Goal: Task Accomplishment & Management: Manage account settings

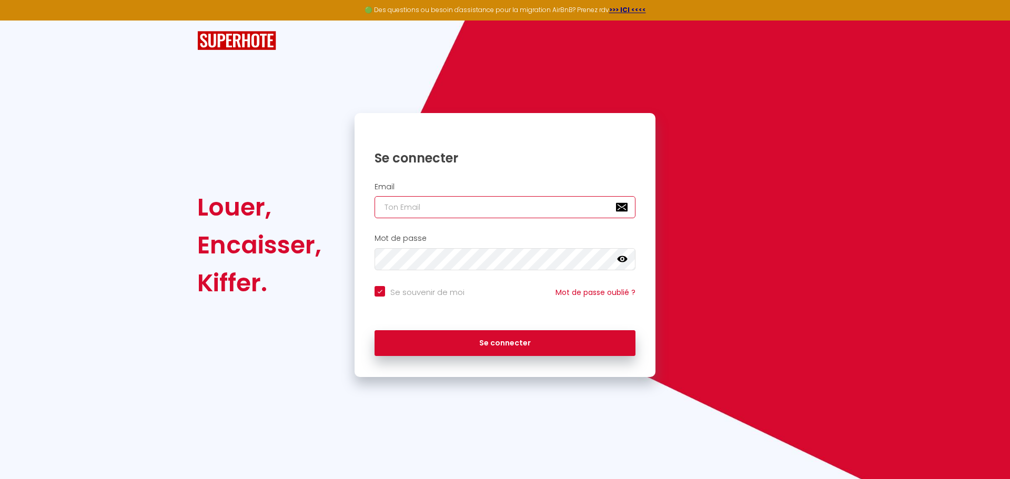
type input "[EMAIL_ADDRESS][DOMAIN_NAME]"
click at [514, 327] on div "Se connecter" at bounding box center [505, 341] width 301 height 32
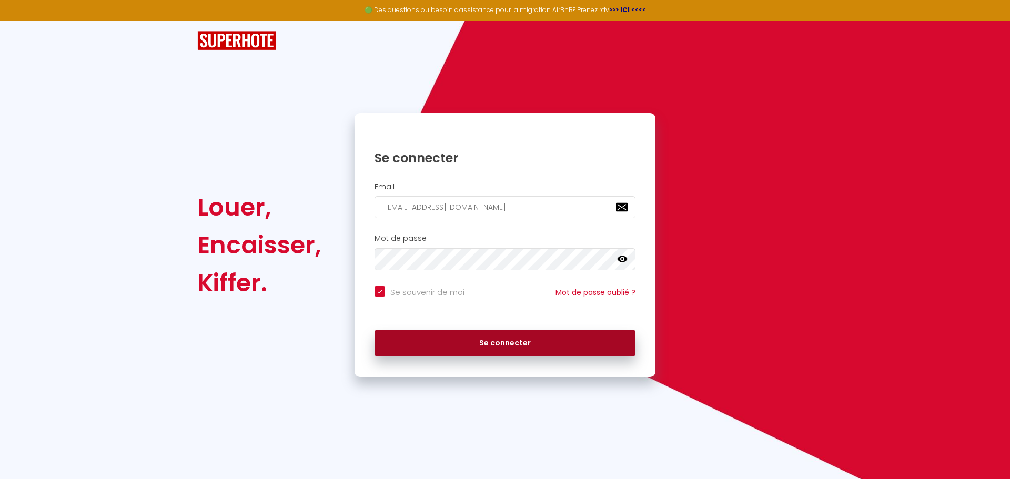
click at [512, 343] on button "Se connecter" at bounding box center [505, 343] width 261 height 26
checkbox input "true"
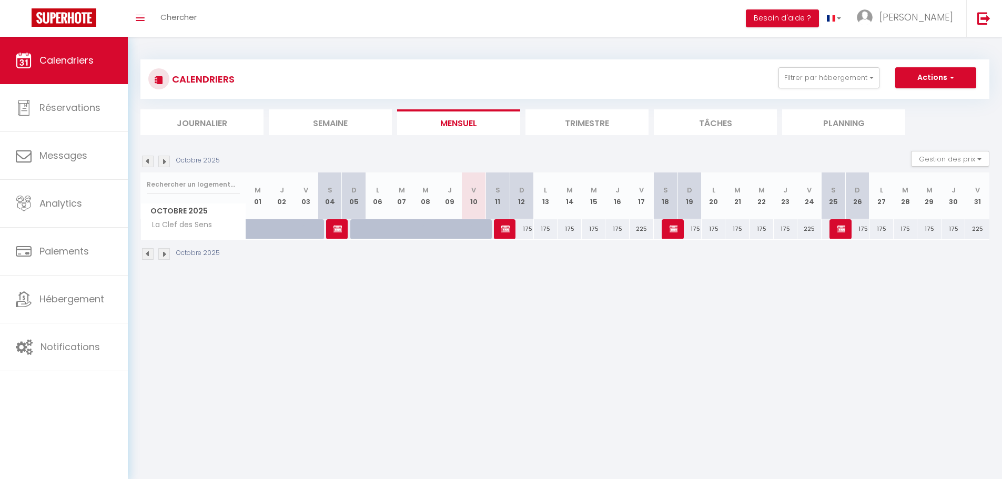
click at [560, 132] on li "Trimestre" at bounding box center [587, 122] width 123 height 26
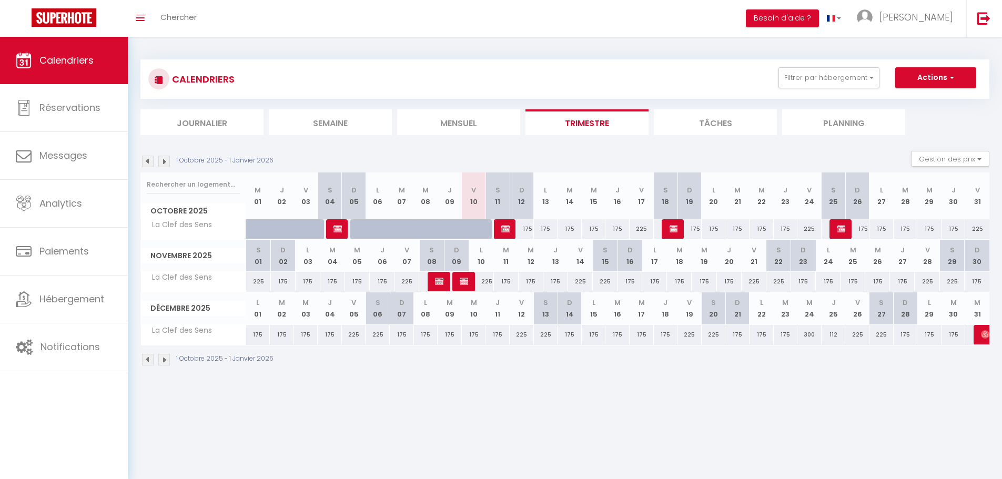
click at [525, 228] on div "175" at bounding box center [522, 228] width 24 height 19
type input "175"
type input "Dim 12 Octobre 2025"
type input "Lun 13 Octobre 2025"
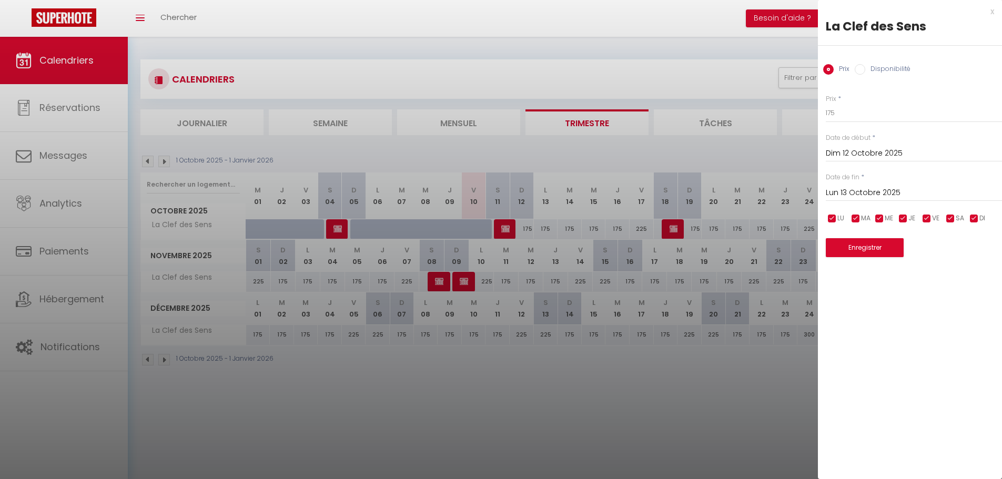
click at [866, 66] on label "Disponibilité" at bounding box center [888, 70] width 45 height 12
click at [866, 66] on input "Disponibilité" at bounding box center [860, 69] width 11 height 11
radio input "true"
radio input "false"
click at [857, 113] on select "Disponible Indisponible" at bounding box center [914, 114] width 176 height 20
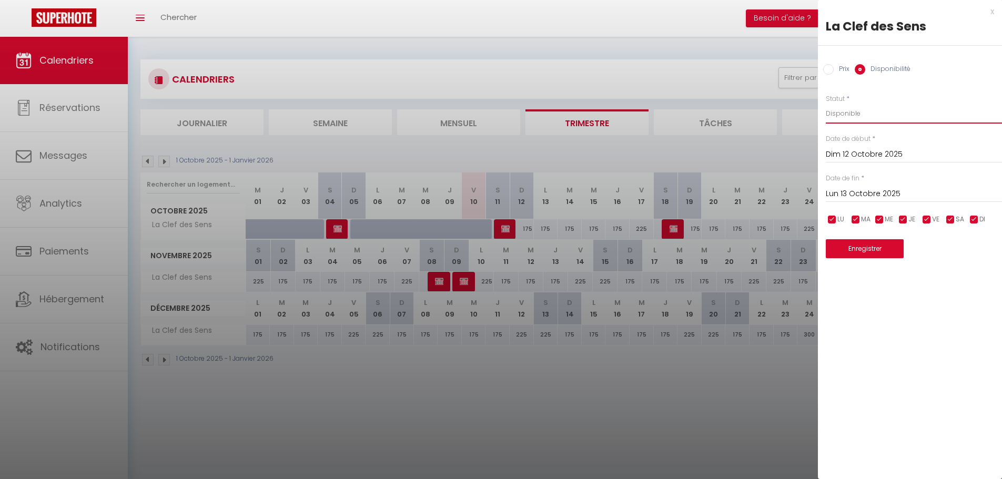
select select "0"
click at [826, 104] on select "Disponible Indisponible" at bounding box center [914, 114] width 176 height 20
click at [861, 253] on button "Enregistrer" at bounding box center [865, 248] width 78 height 19
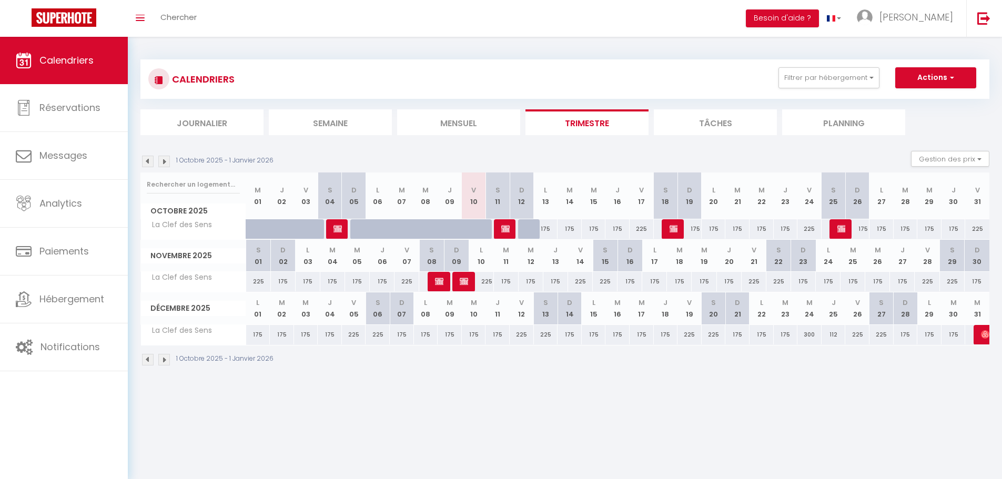
click at [549, 228] on div "175" at bounding box center [546, 228] width 24 height 19
type input "175"
select select "1"
type input "Lun 13 Octobre 2025"
type input "Mar 14 Octobre 2025"
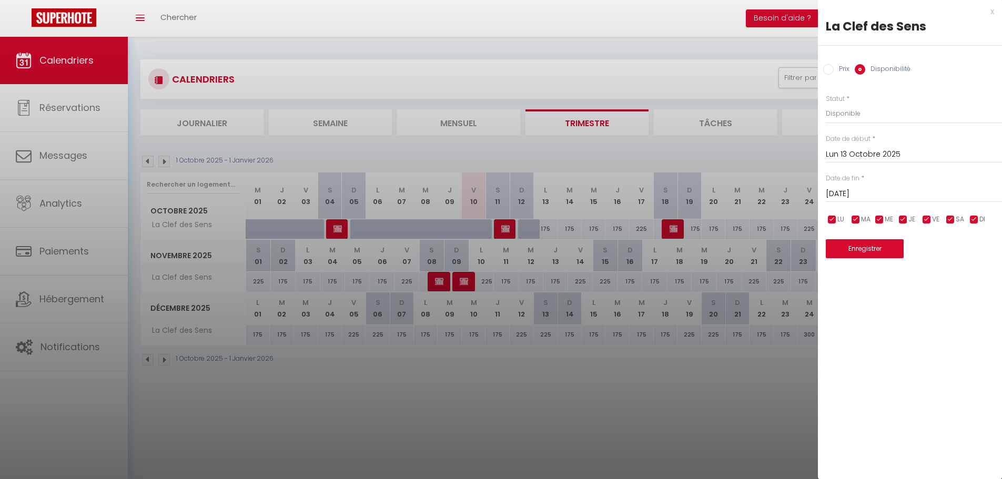
click at [837, 59] on div "Prix Disponibilité" at bounding box center [910, 63] width 184 height 35
click at [831, 67] on input "Prix" at bounding box center [829, 69] width 11 height 11
radio input "true"
radio input "false"
click at [926, 218] on input "checkbox" at bounding box center [927, 219] width 11 height 11
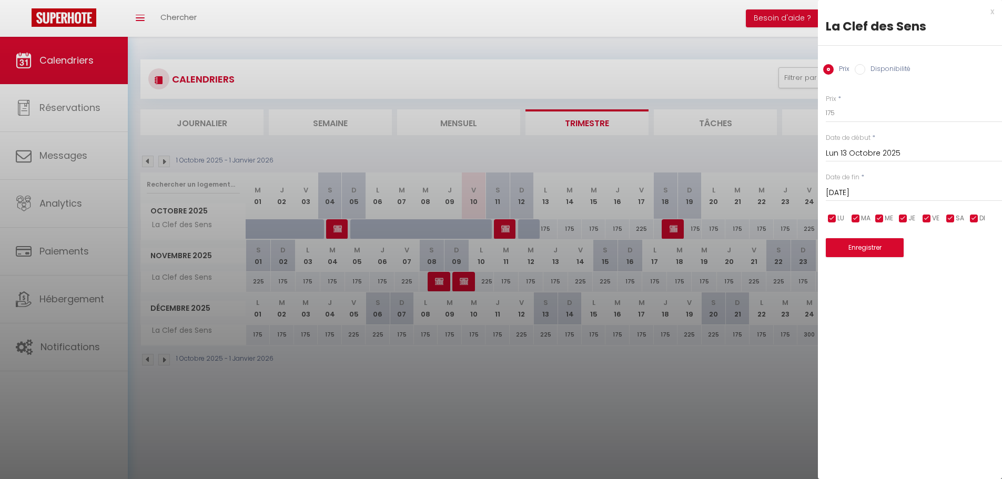
checkbox input "false"
click at [948, 217] on input "checkbox" at bounding box center [951, 219] width 11 height 11
checkbox input "false"
drag, startPoint x: 844, startPoint y: 114, endPoint x: 828, endPoint y: 114, distance: 15.3
click at [828, 114] on input "175" at bounding box center [914, 113] width 176 height 19
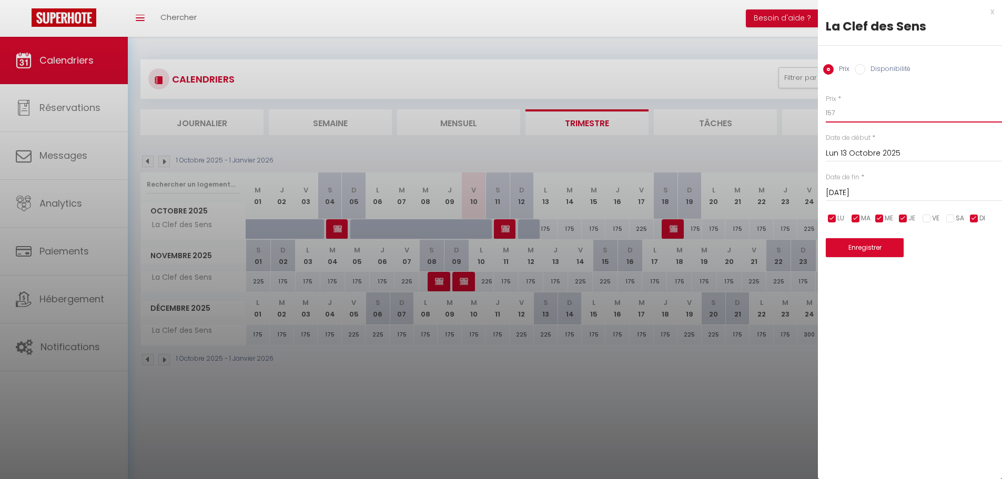
type input "157"
click at [860, 95] on div "Prix * 157" at bounding box center [914, 108] width 176 height 29
click at [867, 194] on input "Mar 14 Octobre 2025" at bounding box center [914, 193] width 176 height 14
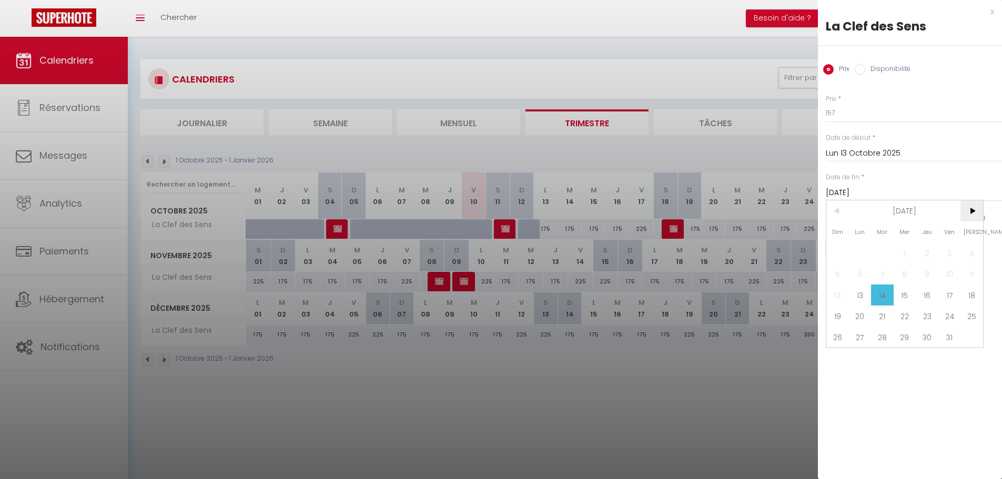
click at [974, 212] on span ">" at bounding box center [972, 210] width 23 height 21
click at [860, 271] on span "3" at bounding box center [860, 274] width 23 height 21
type input "Lun 03 Novembre 2025"
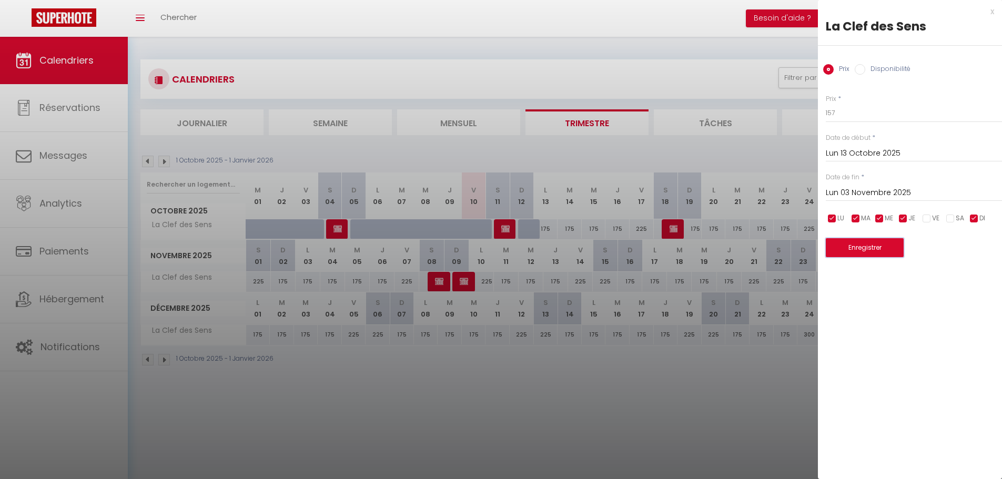
click at [870, 246] on button "Enregistrer" at bounding box center [865, 247] width 78 height 19
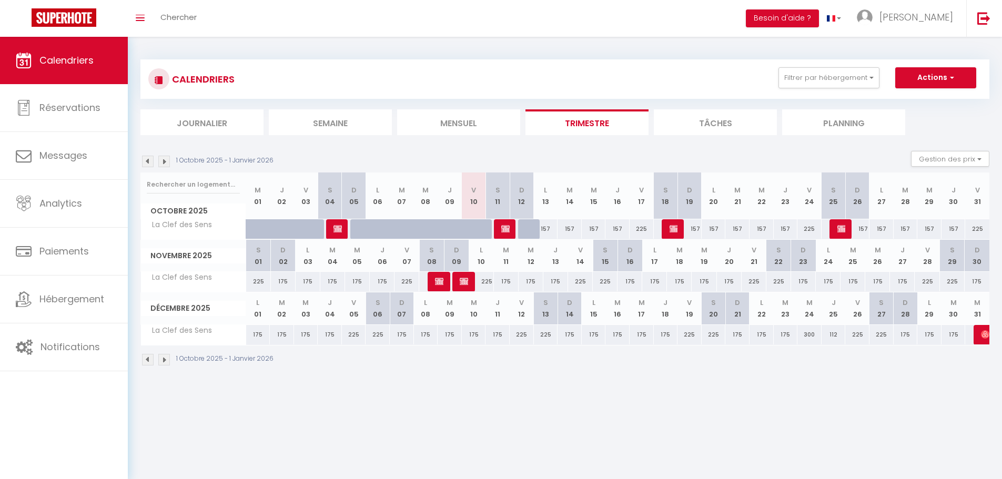
click at [286, 283] on div "175" at bounding box center [283, 281] width 25 height 19
type input "175"
type input "Dim 02 Novembre 2025"
type input "Lun 03 Novembre 2025"
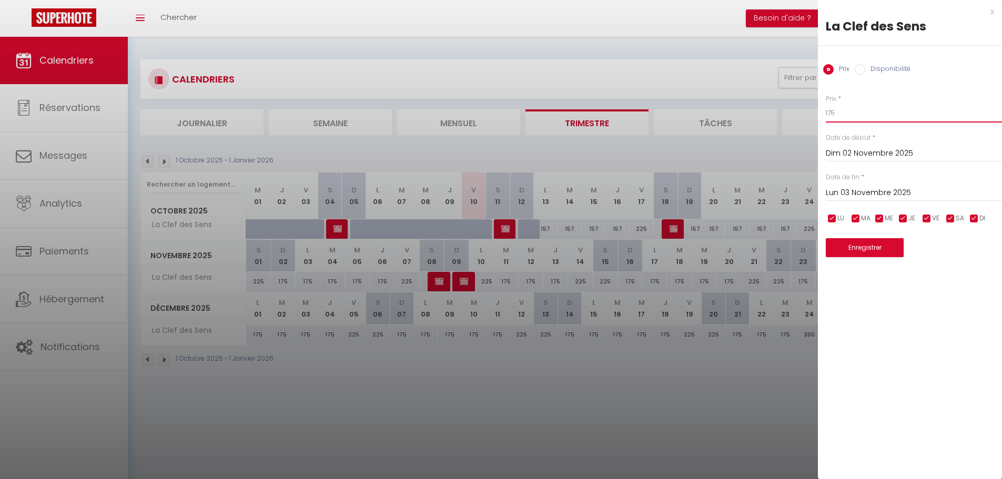
drag, startPoint x: 850, startPoint y: 115, endPoint x: 829, endPoint y: 111, distance: 22.1
click at [829, 111] on input "175" at bounding box center [914, 113] width 176 height 19
type input "157"
click at [851, 250] on button "Enregistrer" at bounding box center [865, 247] width 78 height 19
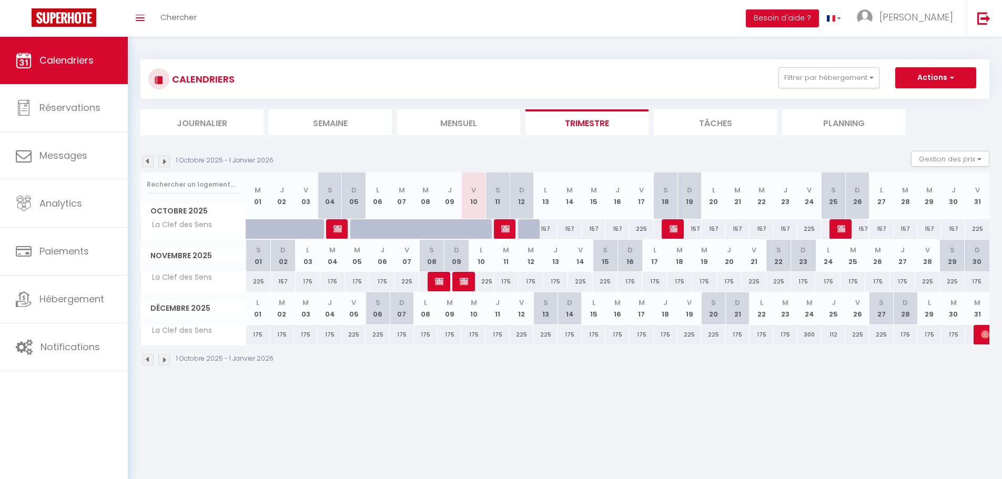
click at [643, 228] on div "225" at bounding box center [642, 228] width 24 height 19
type input "225"
type input "Ven 17 Octobre 2025"
type input "Sam 18 Octobre 2025"
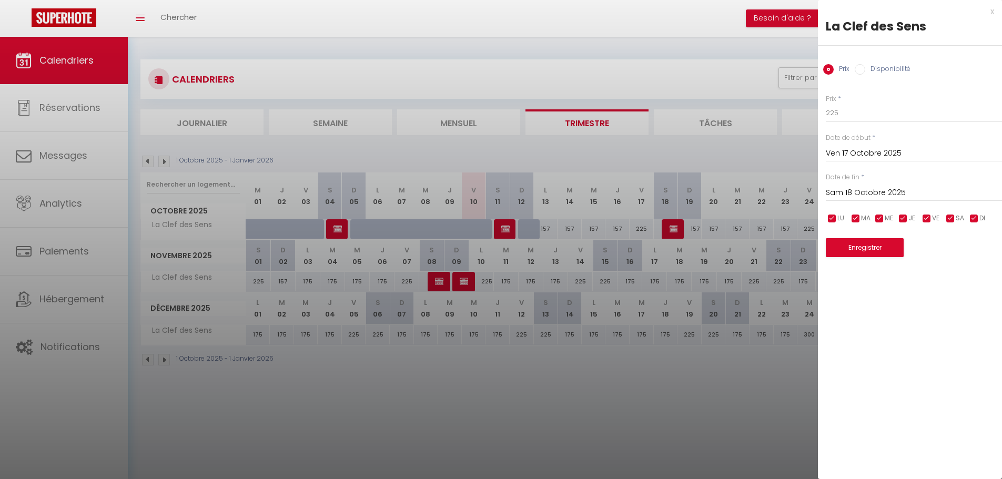
click at [832, 222] on input "checkbox" at bounding box center [832, 219] width 11 height 11
checkbox input "false"
click at [856, 220] on input "checkbox" at bounding box center [856, 219] width 11 height 11
checkbox input "false"
click at [881, 220] on input "checkbox" at bounding box center [880, 219] width 11 height 11
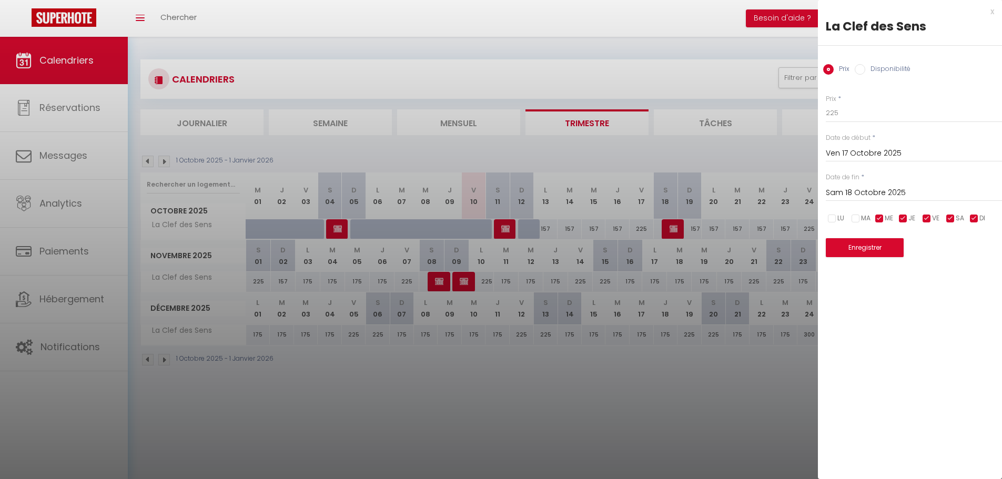
checkbox input "false"
click at [903, 219] on input "checkbox" at bounding box center [903, 219] width 11 height 11
checkbox input "false"
click at [976, 218] on input "checkbox" at bounding box center [974, 219] width 11 height 11
checkbox input "false"
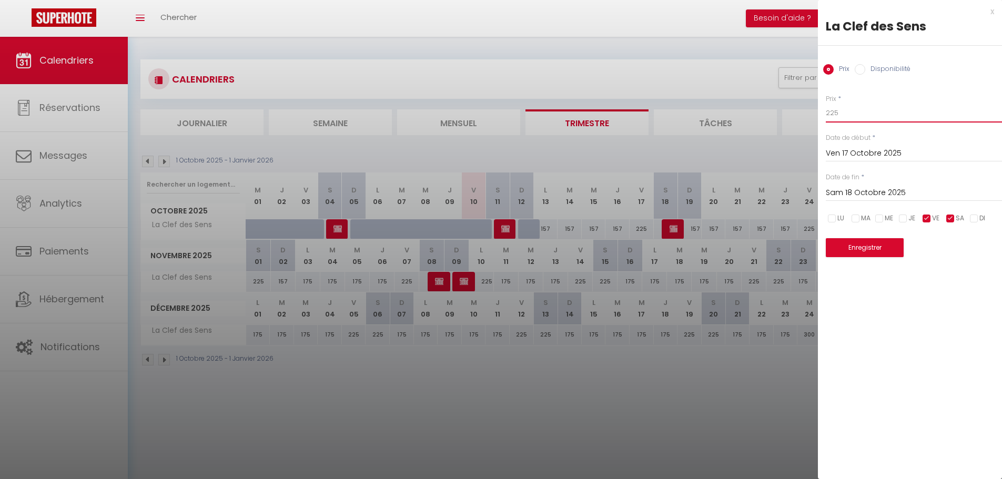
drag, startPoint x: 845, startPoint y: 112, endPoint x: 831, endPoint y: 111, distance: 13.7
click at [831, 111] on input "225" at bounding box center [914, 113] width 176 height 19
type input "203"
click at [857, 100] on div "Prix * 203" at bounding box center [914, 108] width 176 height 29
click at [867, 192] on input "Sam 18 Octobre 2025" at bounding box center [914, 193] width 176 height 14
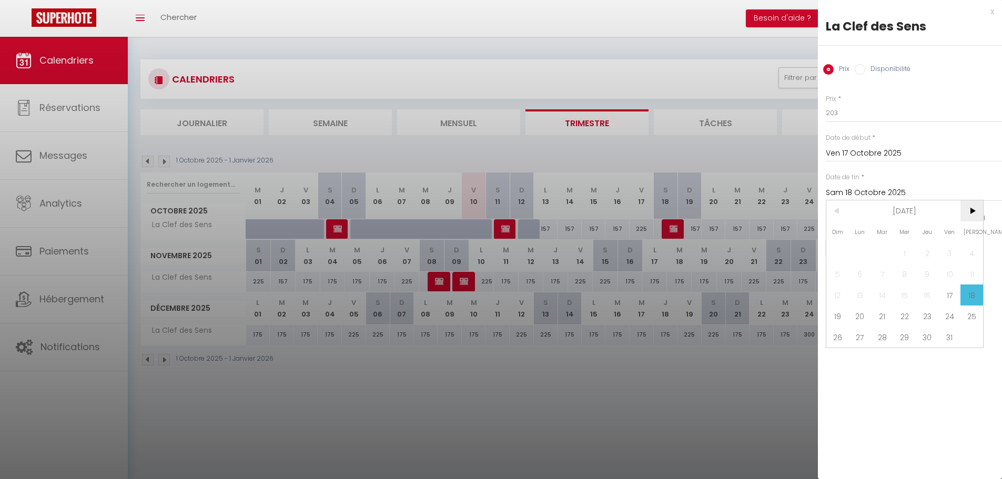
click at [970, 209] on span ">" at bounding box center [972, 210] width 23 height 21
click at [859, 277] on span "3" at bounding box center [860, 274] width 23 height 21
type input "Lun 03 Novembre 2025"
click at [875, 245] on button "Enregistrer" at bounding box center [865, 247] width 78 height 19
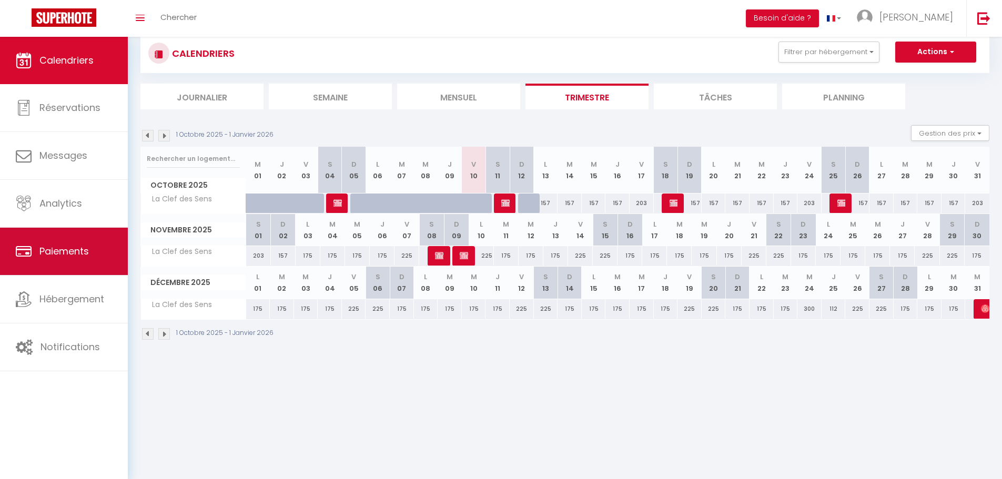
scroll to position [37, 0]
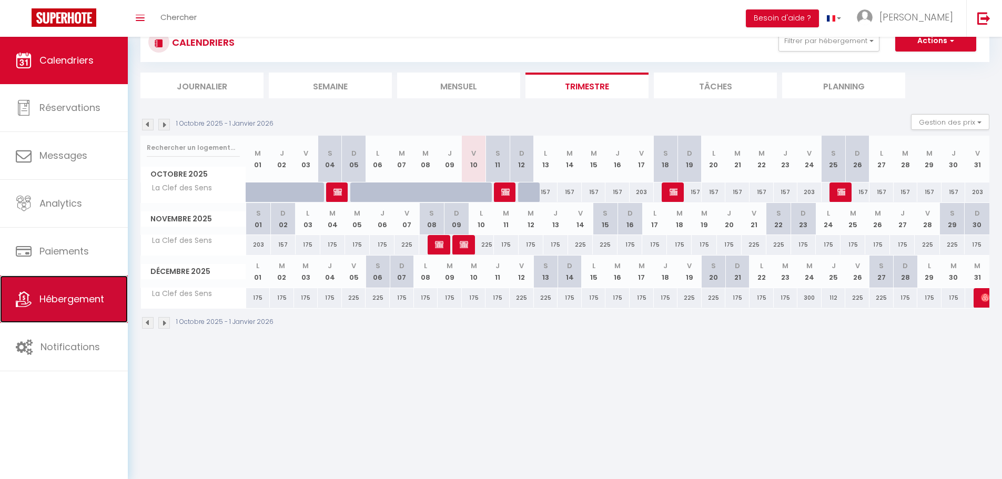
click at [63, 304] on span "Hébergement" at bounding box center [71, 299] width 65 height 13
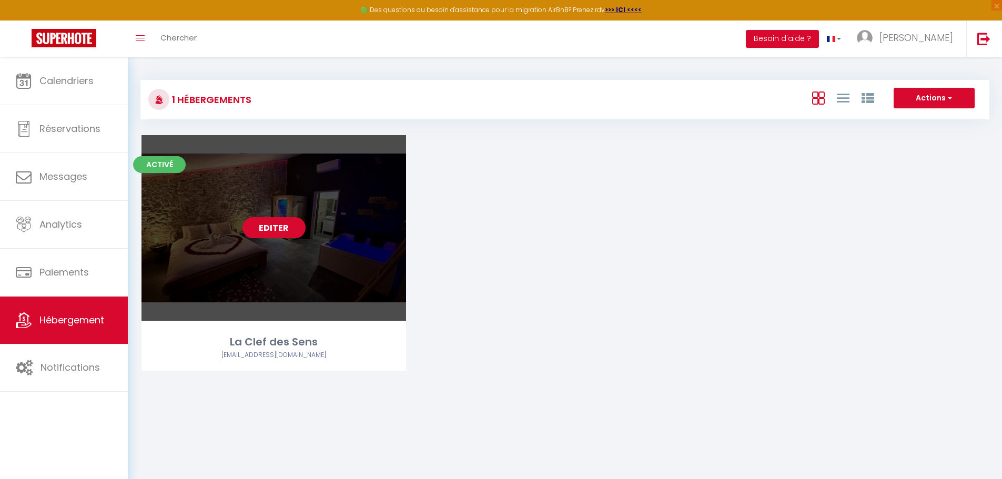
click at [269, 229] on link "Editer" at bounding box center [274, 227] width 63 height 21
click at [264, 222] on link "Editer" at bounding box center [274, 227] width 63 height 21
click at [267, 232] on link "Editer" at bounding box center [274, 227] width 63 height 21
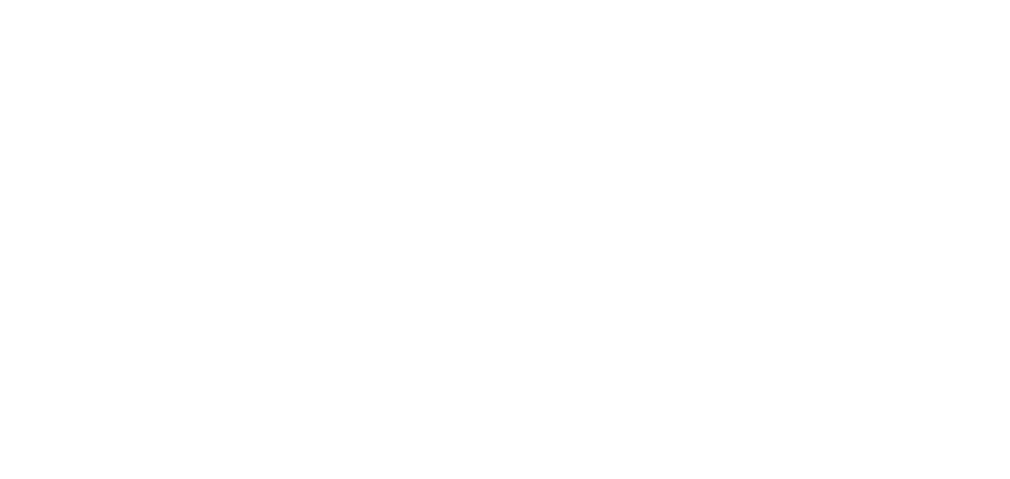
select select "3"
select select "2"
select select "1"
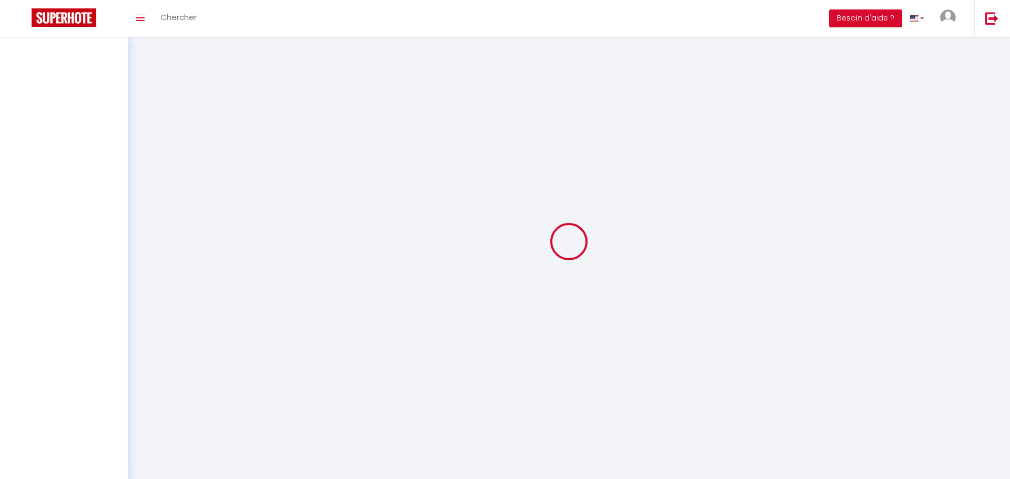
select select
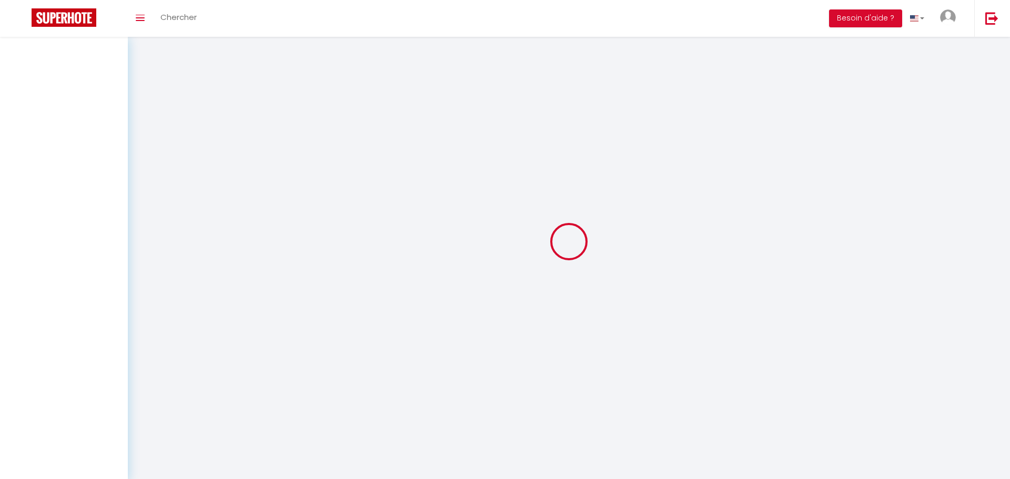
checkbox input "false"
select select
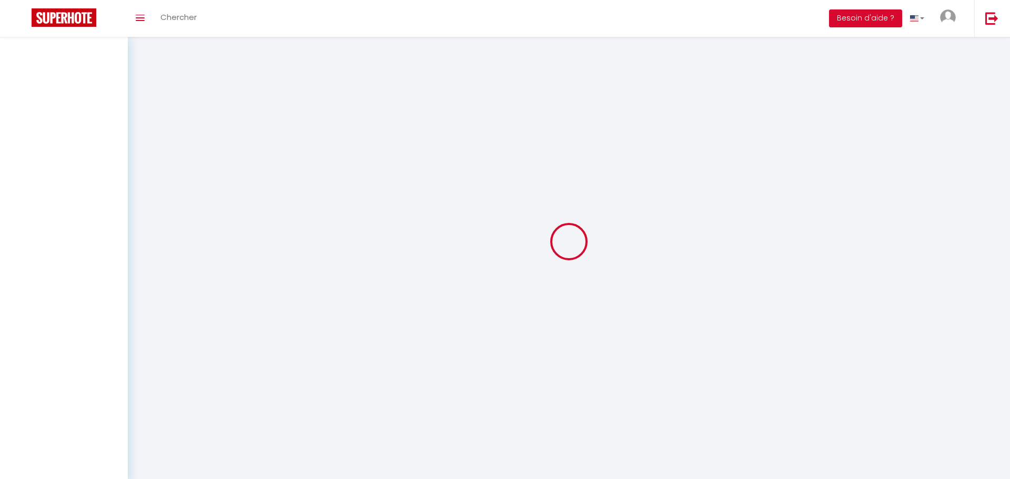
select select
select select "1"
select select
select select "28"
select select
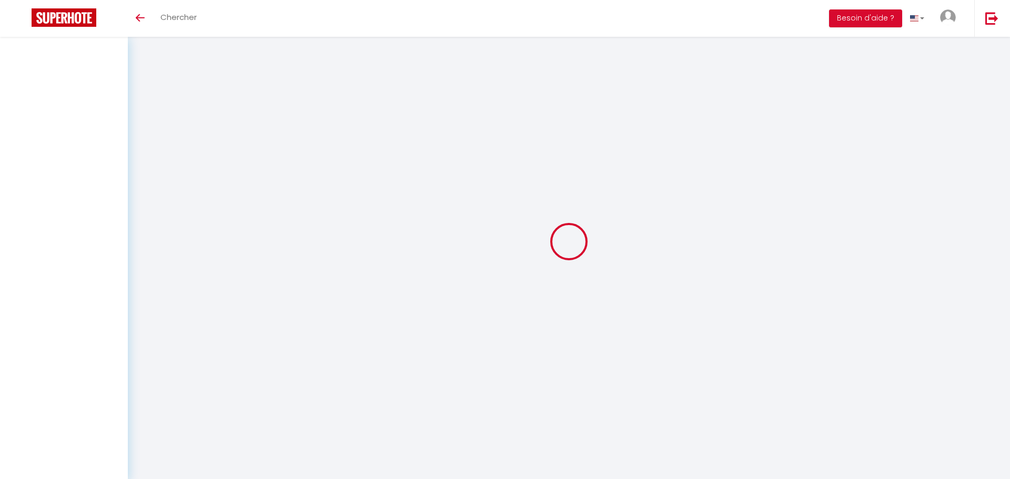
select select
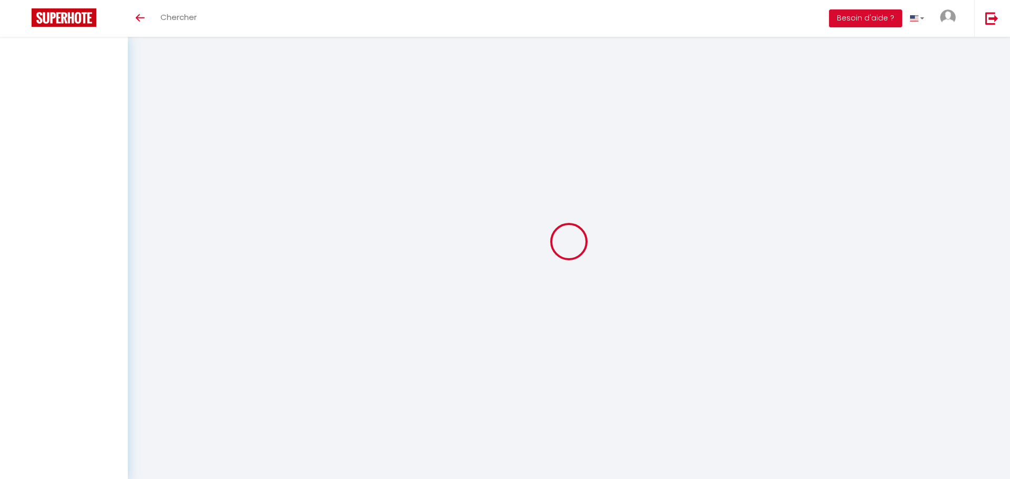
checkbox input "false"
select select
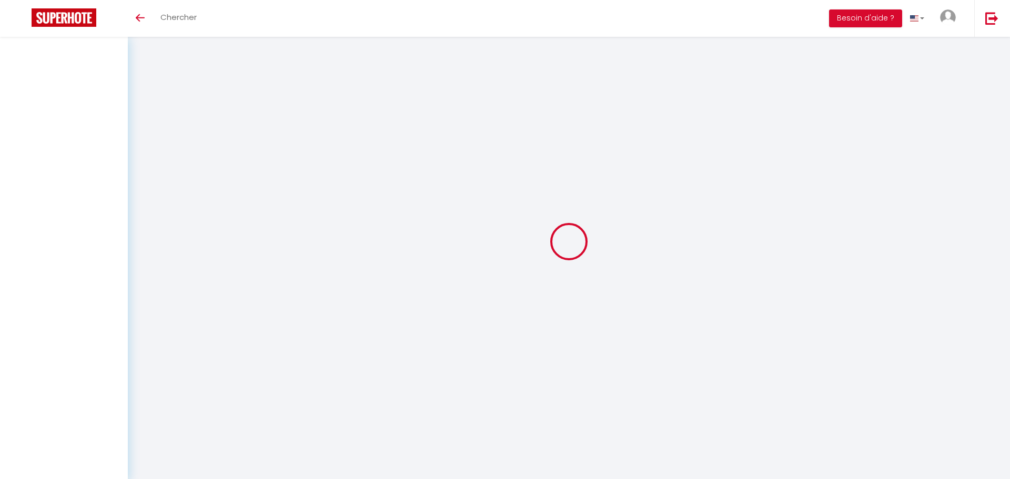
select select
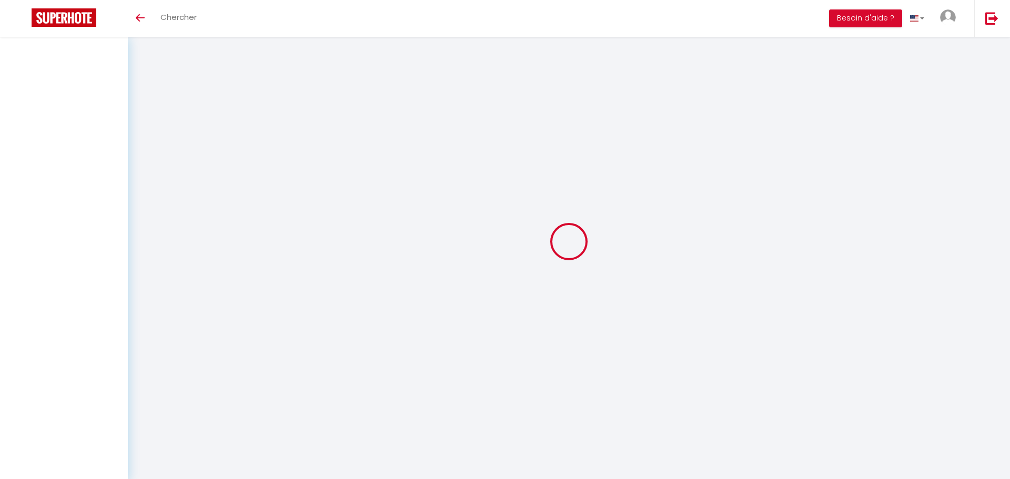
select select
checkbox input "false"
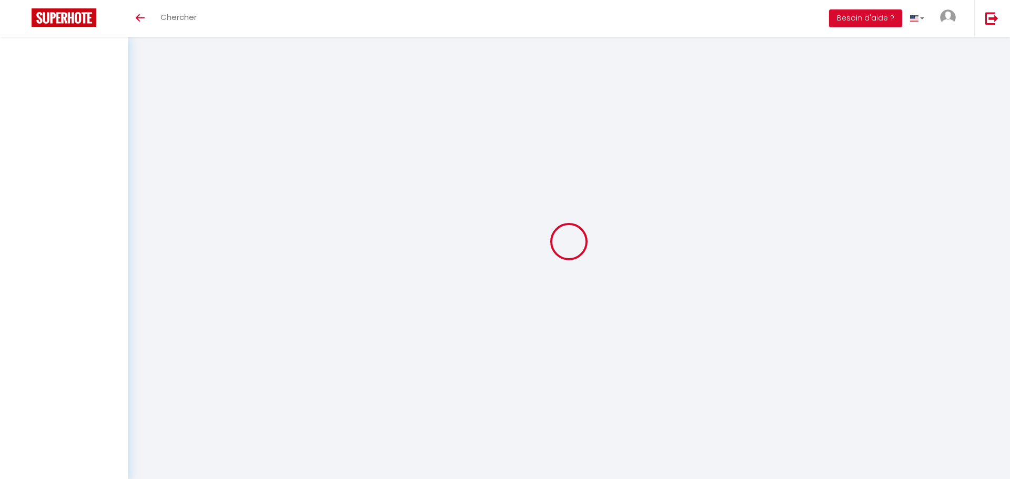
checkbox input "false"
select select
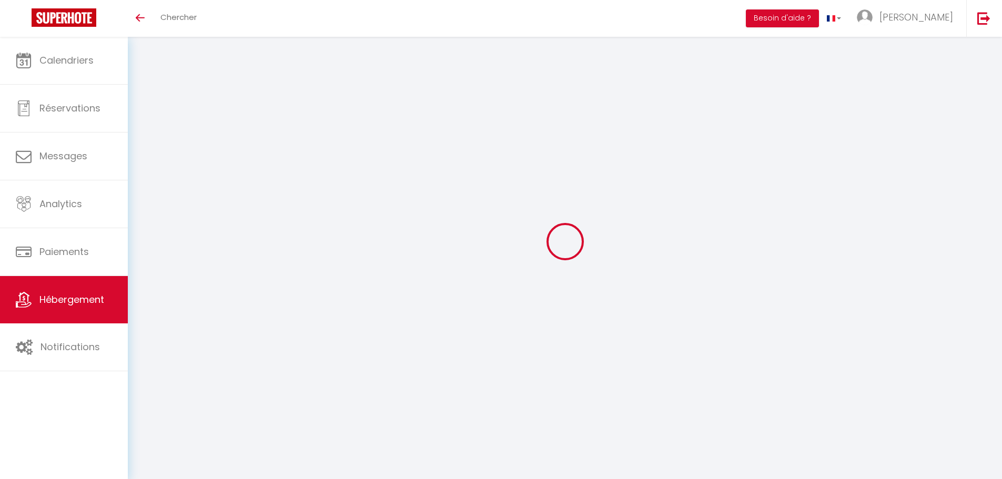
select select
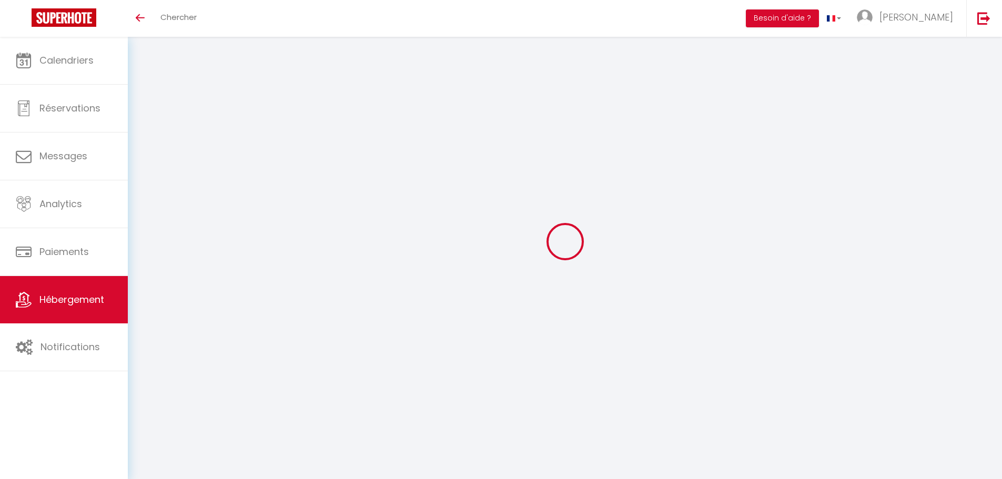
select select
checkbox input "false"
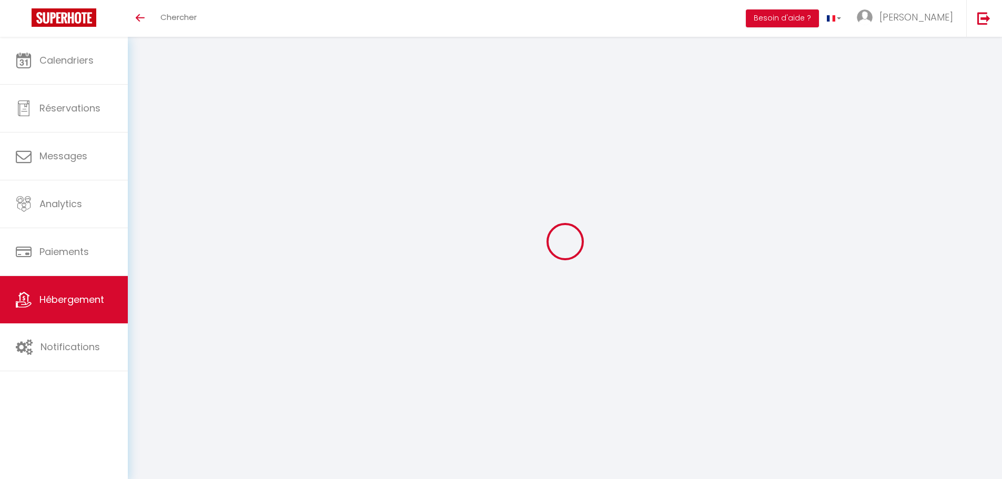
select select
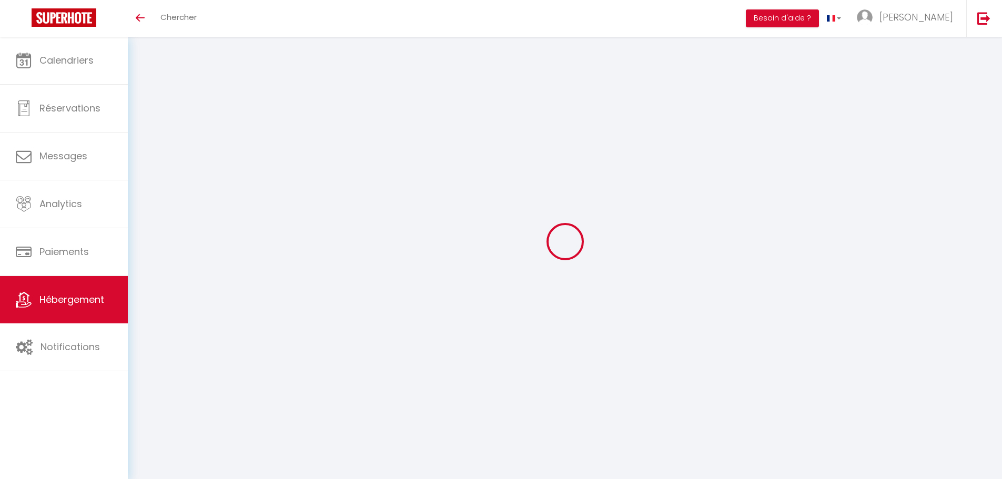
select select
checkbox input "false"
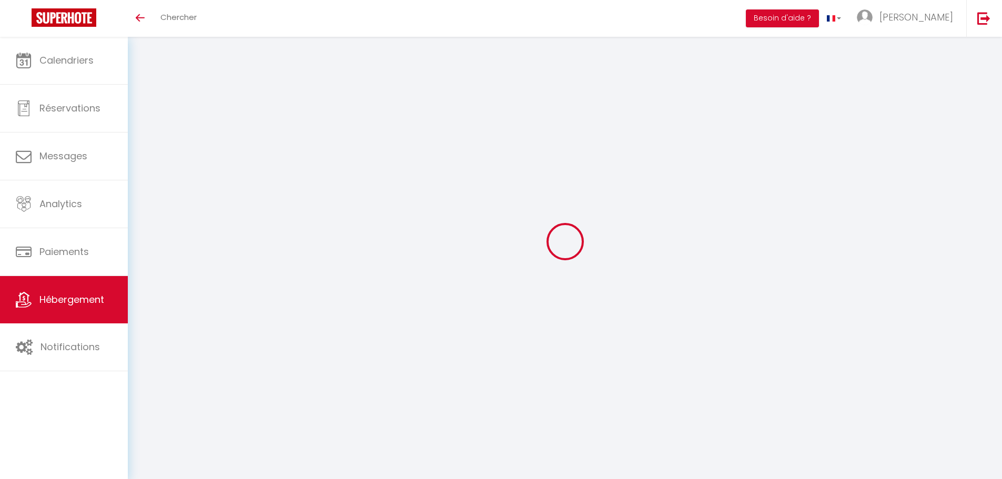
checkbox input "false"
select select
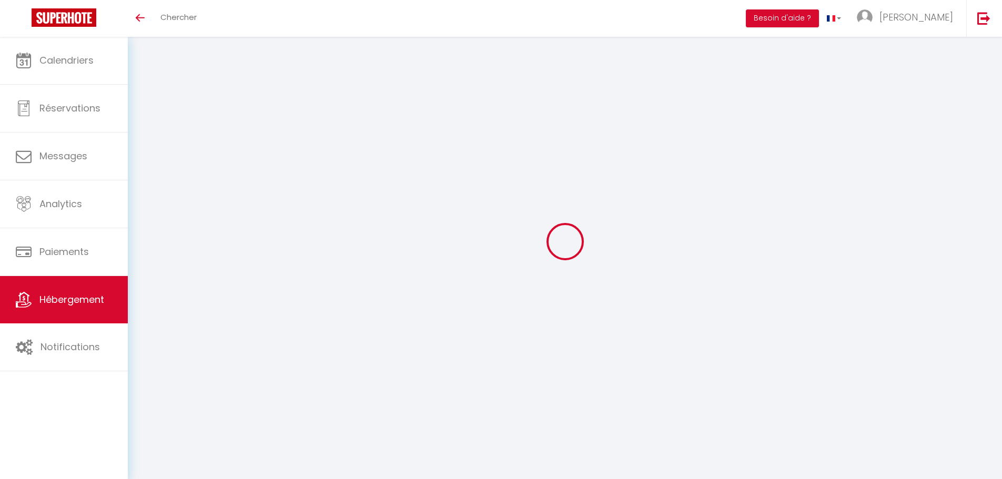
select select
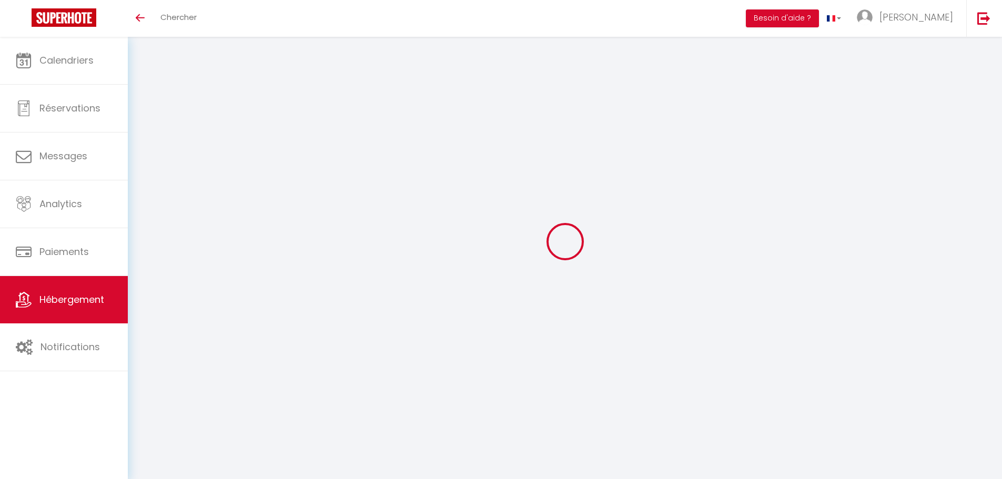
checkbox input "false"
select select
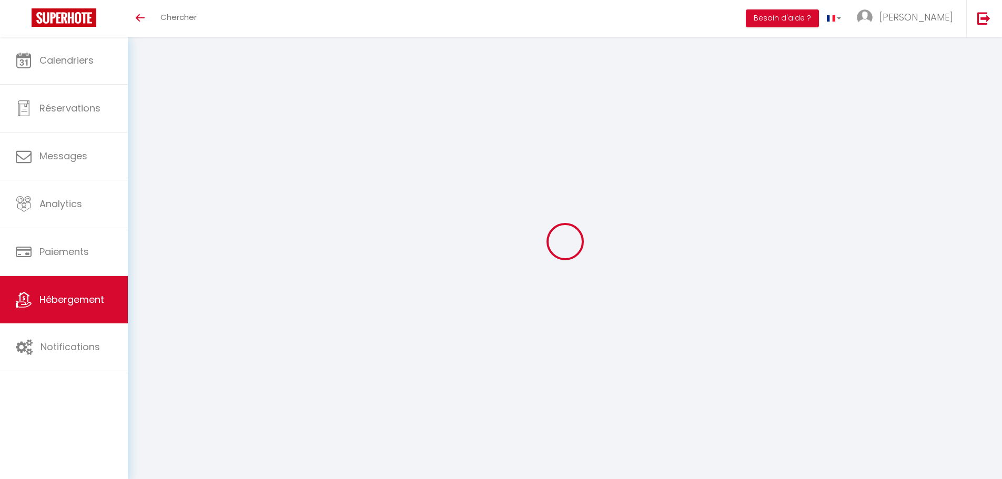
select select
type input "La Clef des Sens"
type input "[PERSON_NAME]"
type input "[STREET_ADDRESS]"
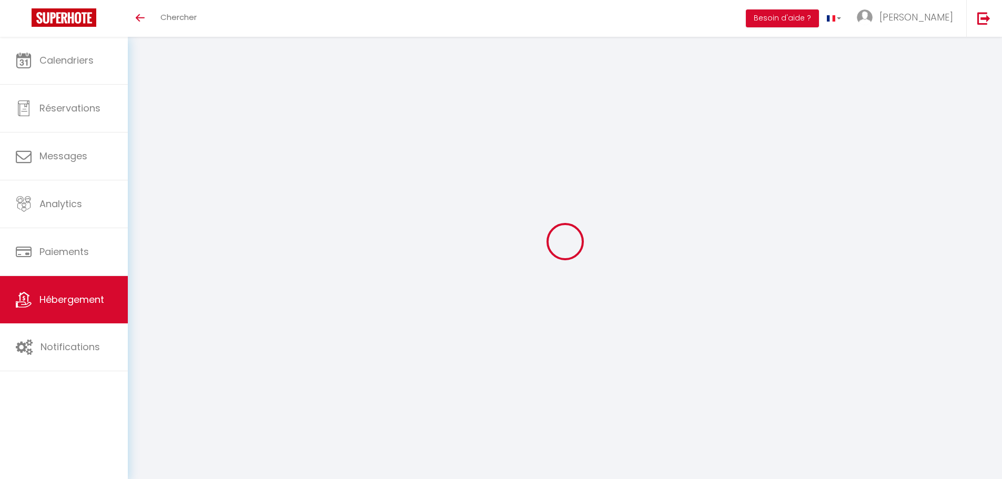
type input "83170"
type input "Tourves"
select select "loft"
select select "2"
type input "175"
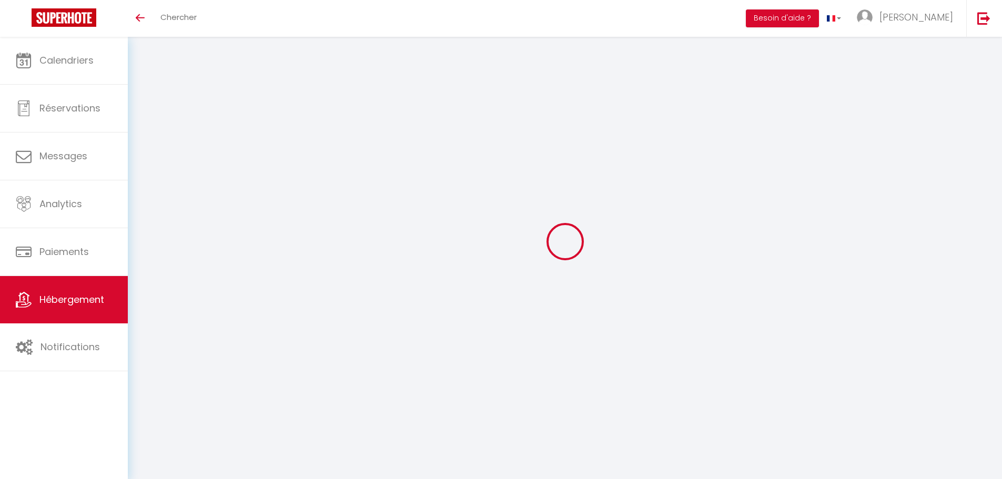
type input "1.31"
type input "500"
select select
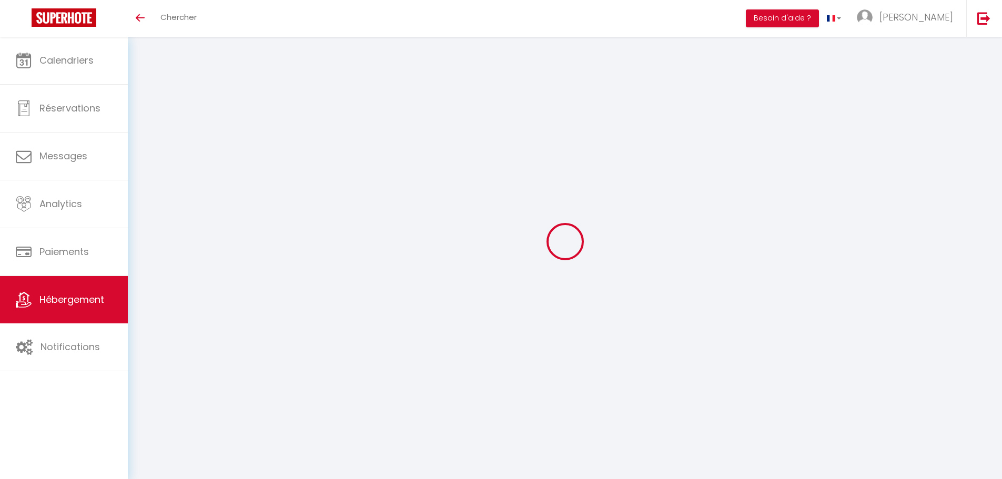
select select
type input "[STREET_ADDRESS]"
type input "83170"
type input "Tourves"
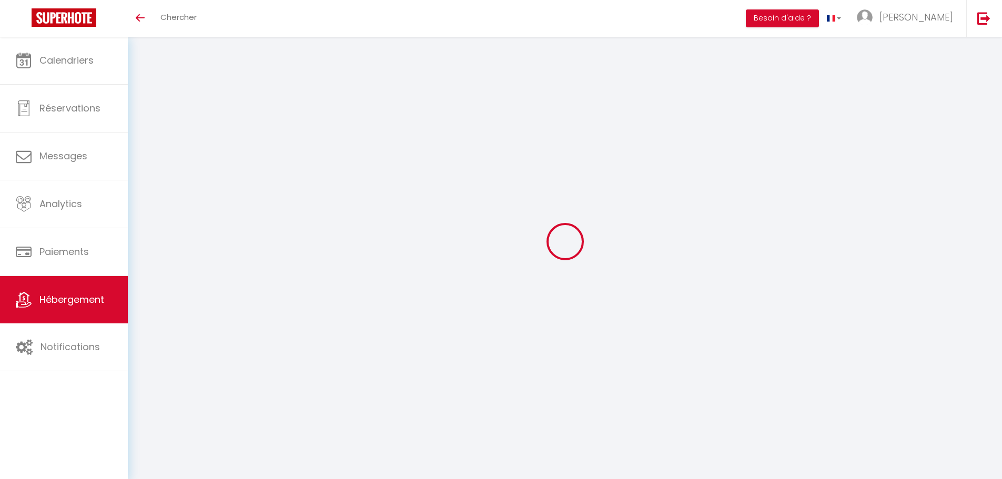
type input "[EMAIL_ADDRESS][DOMAIN_NAME]"
select select "5304"
checkbox input "false"
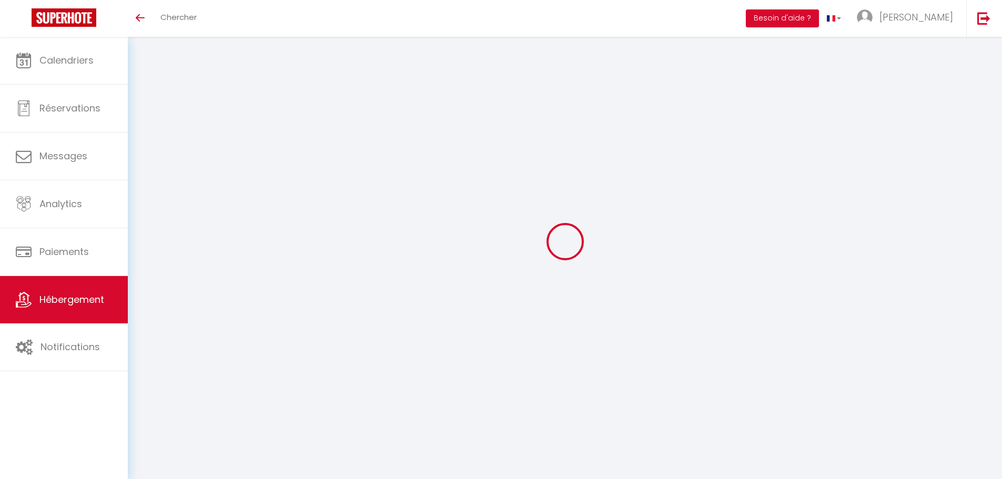
checkbox input "false"
select select
type input "0"
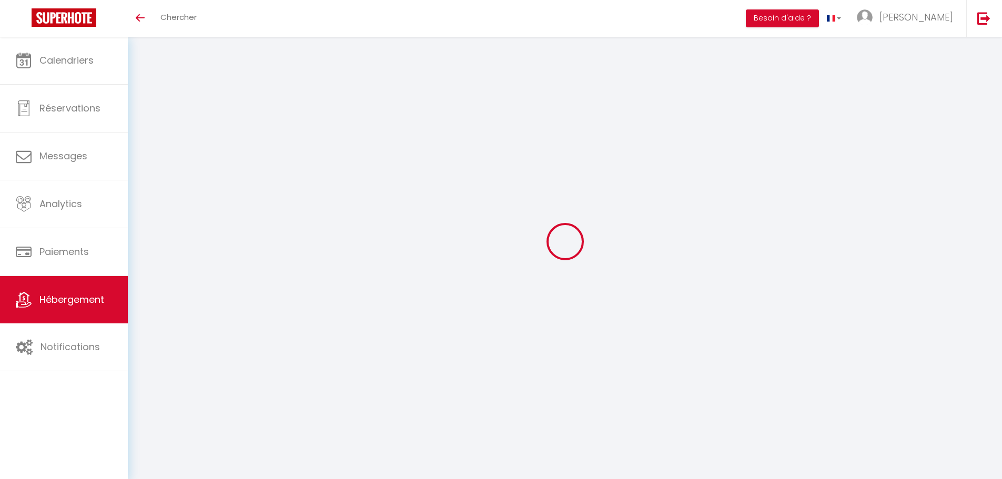
type input "0"
select select
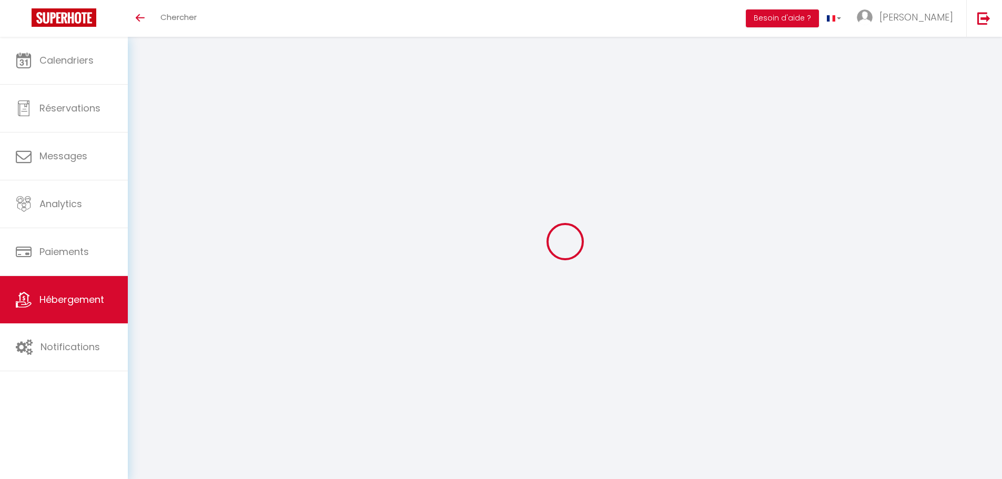
select select
checkbox input "false"
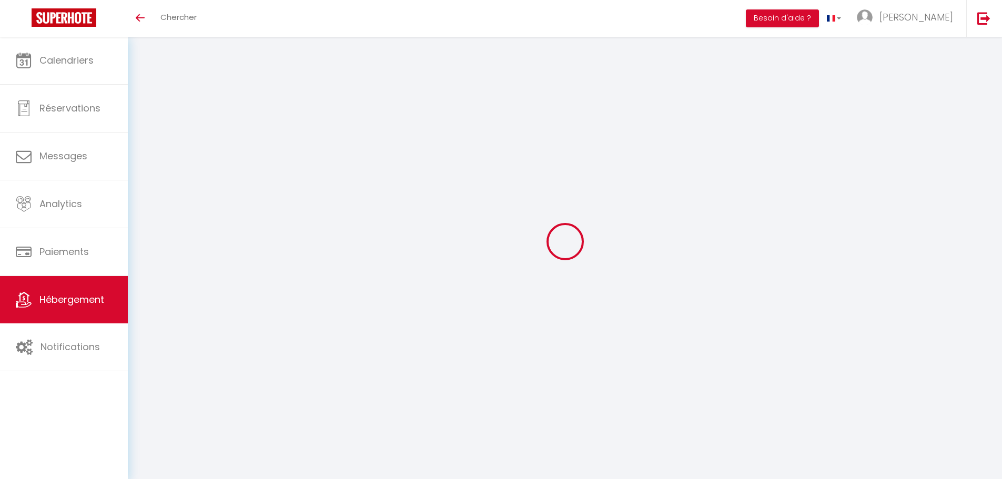
checkbox input "false"
select select
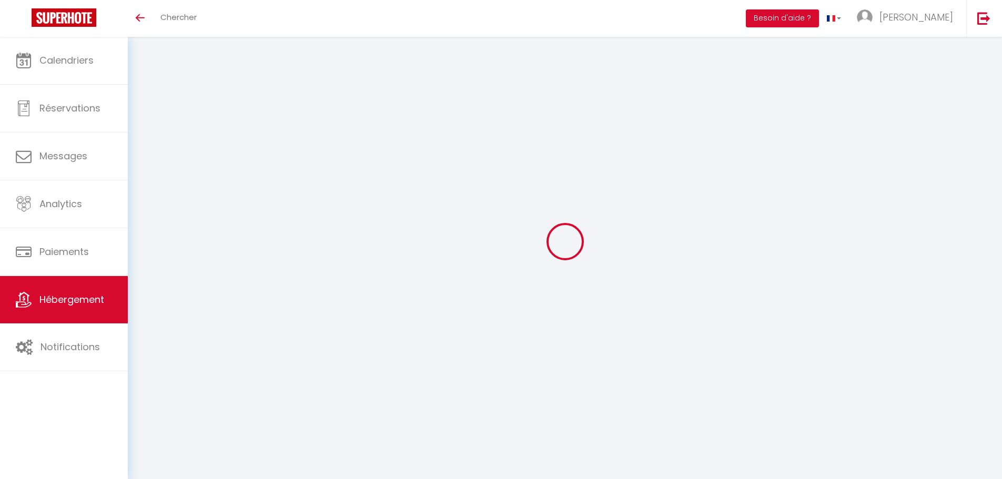
select select
checkbox input "false"
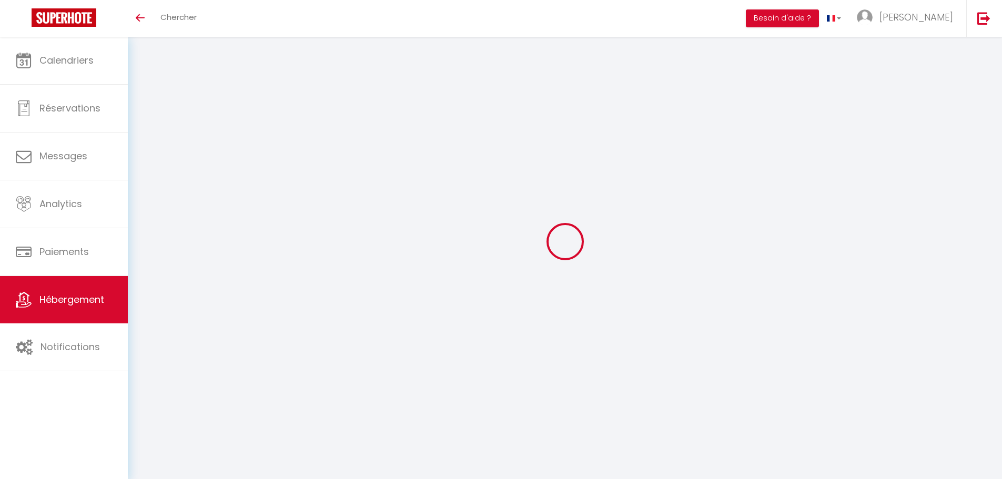
select select
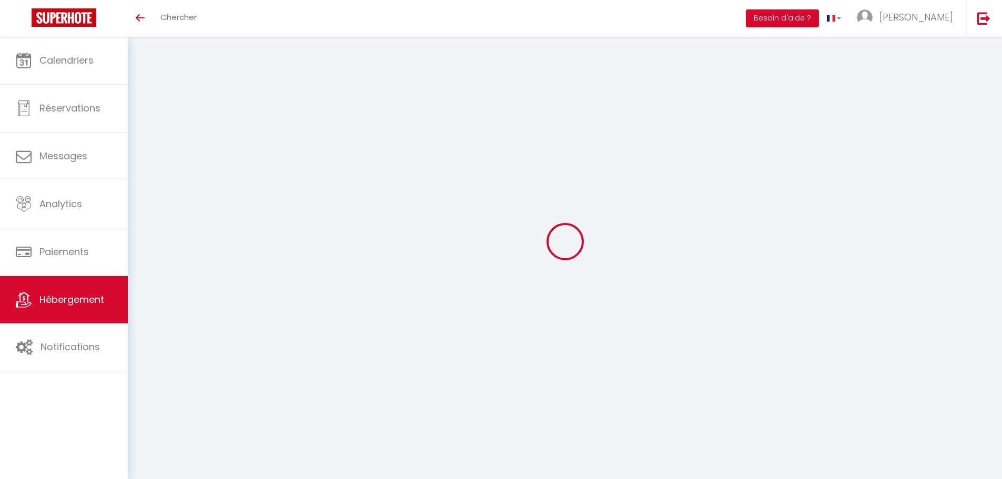
checkbox input "false"
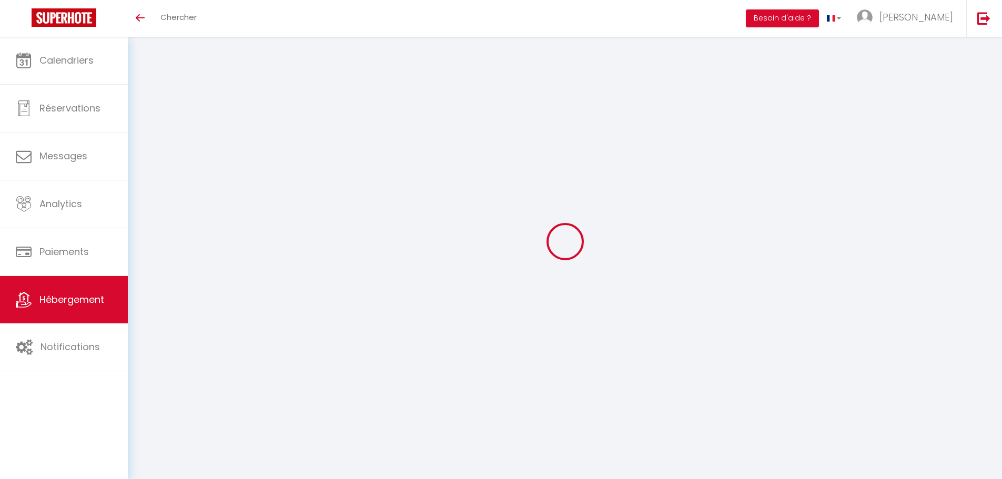
checkbox input "false"
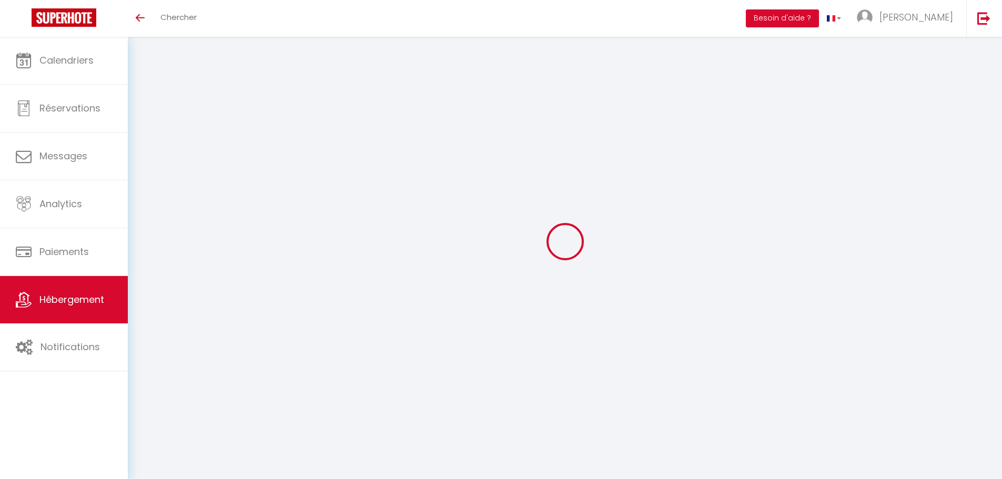
checkbox input "false"
select select "17:00"
select select "20:00"
select select "12:00"
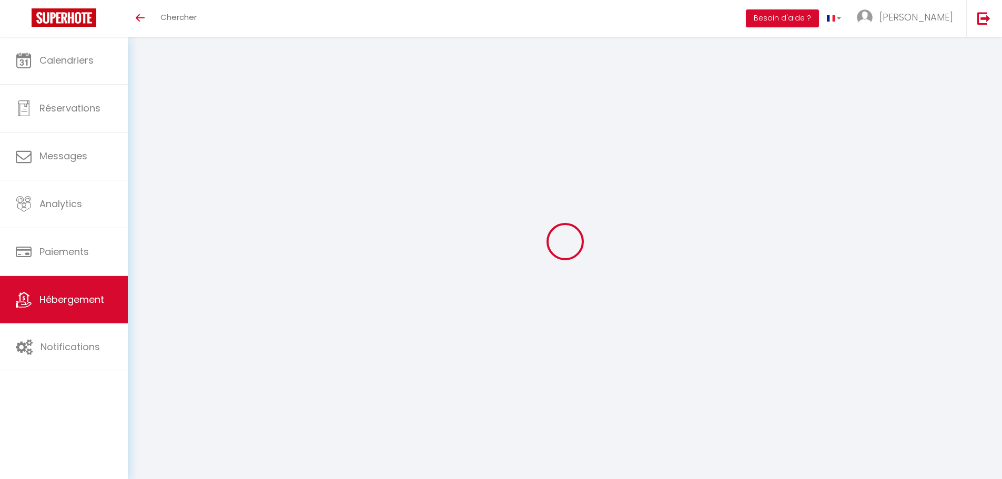
select select "15"
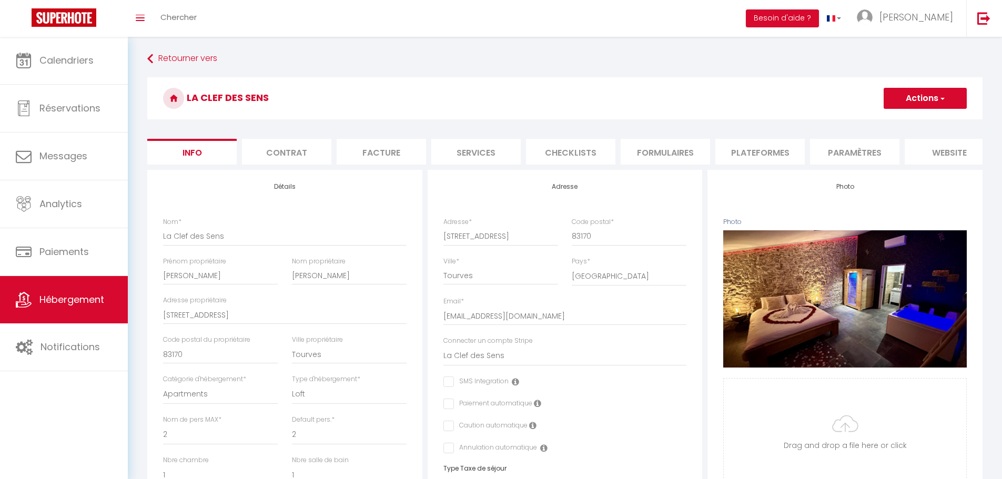
click at [772, 152] on li "Plateformes" at bounding box center [760, 152] width 89 height 26
select select
